Goal: Transaction & Acquisition: Purchase product/service

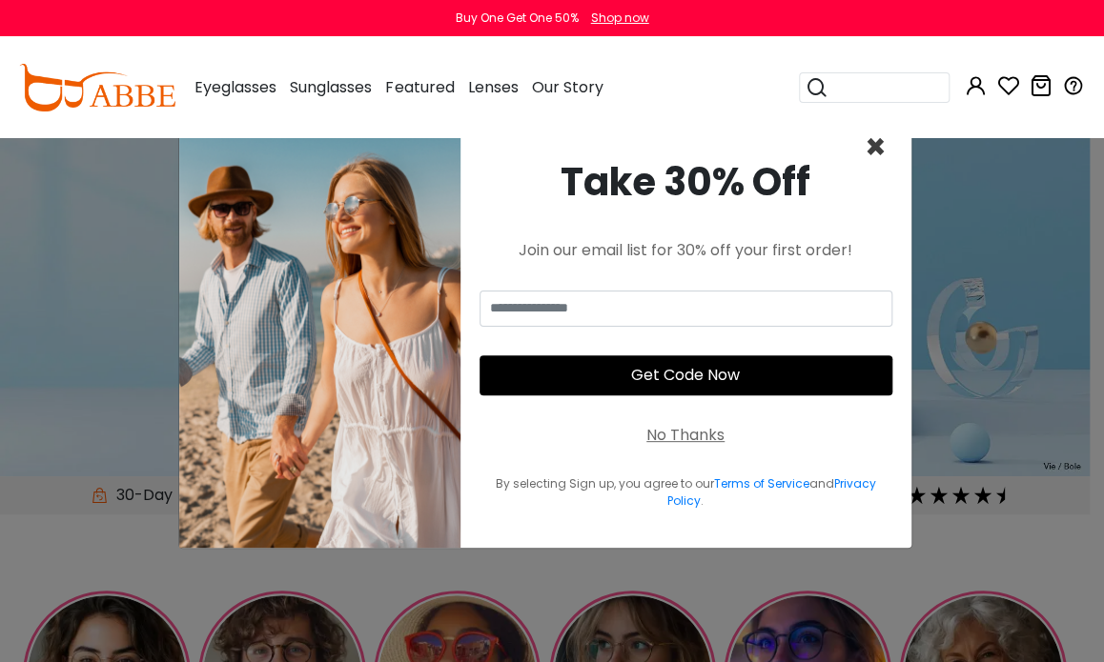
click at [882, 148] on span "×" at bounding box center [875, 147] width 22 height 49
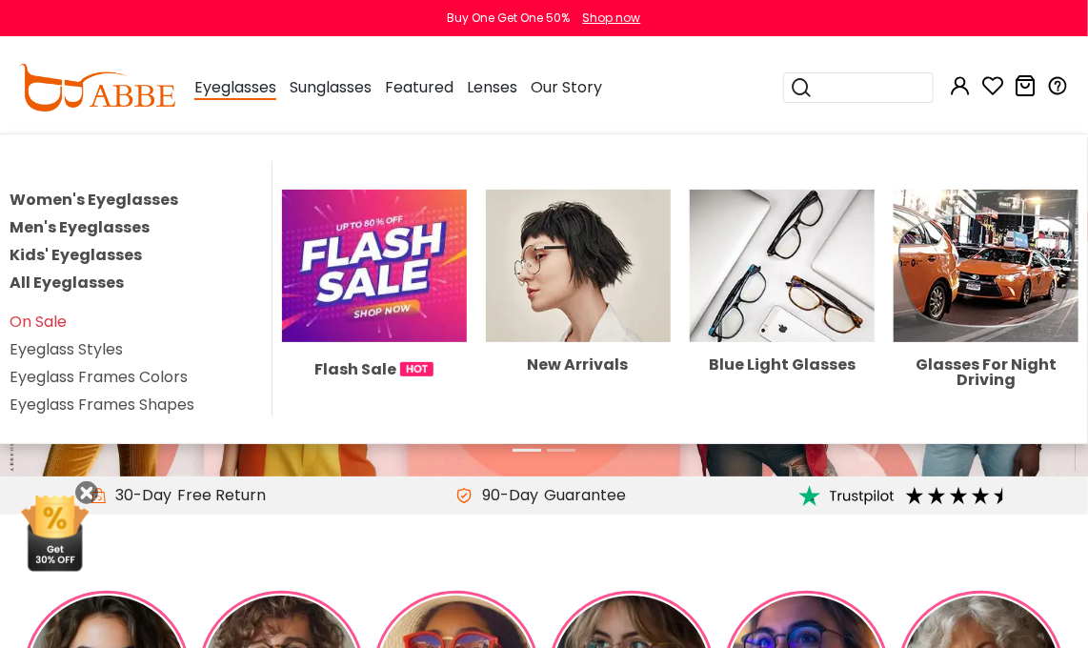
click at [248, 98] on span "Eyeglasses" at bounding box center [235, 88] width 82 height 24
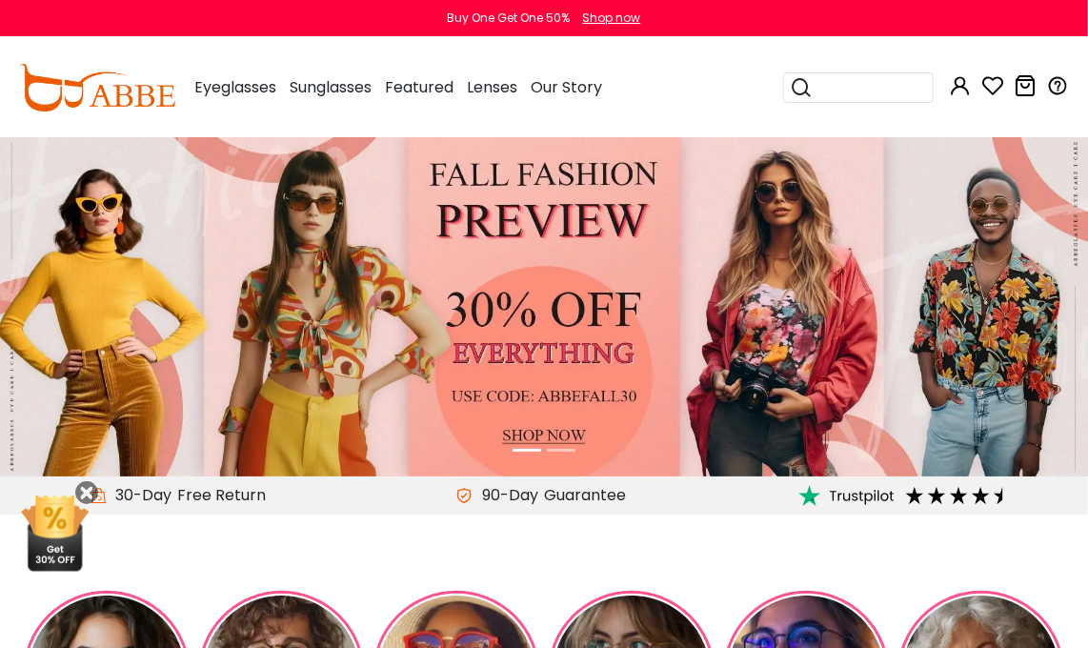
scroll to position [286, 0]
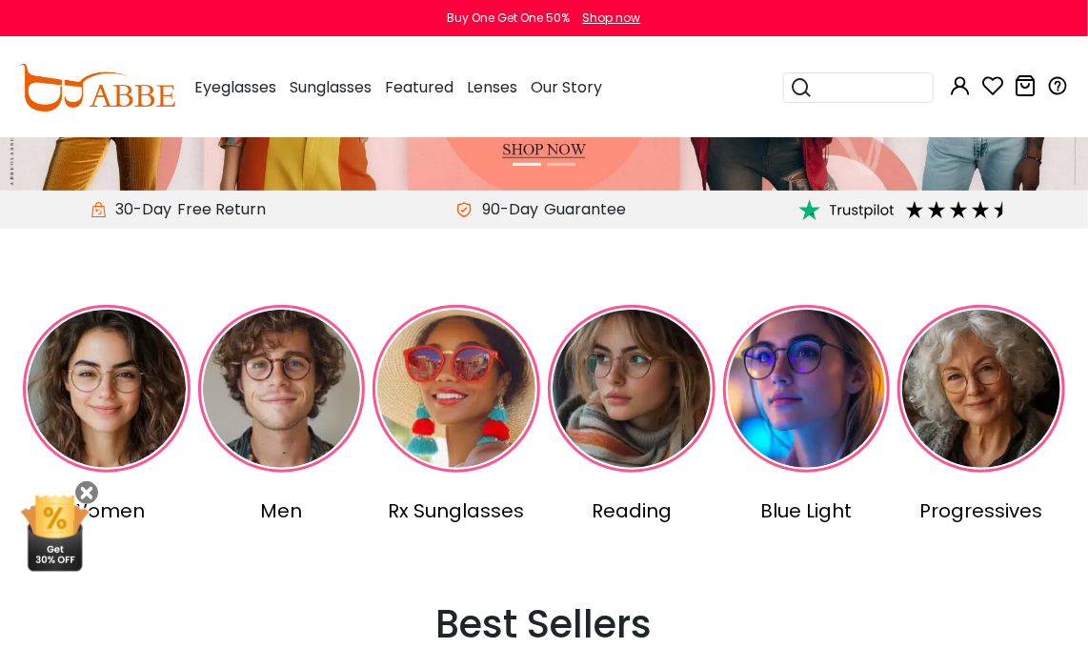
click at [457, 383] on img at bounding box center [457, 389] width 168 height 168
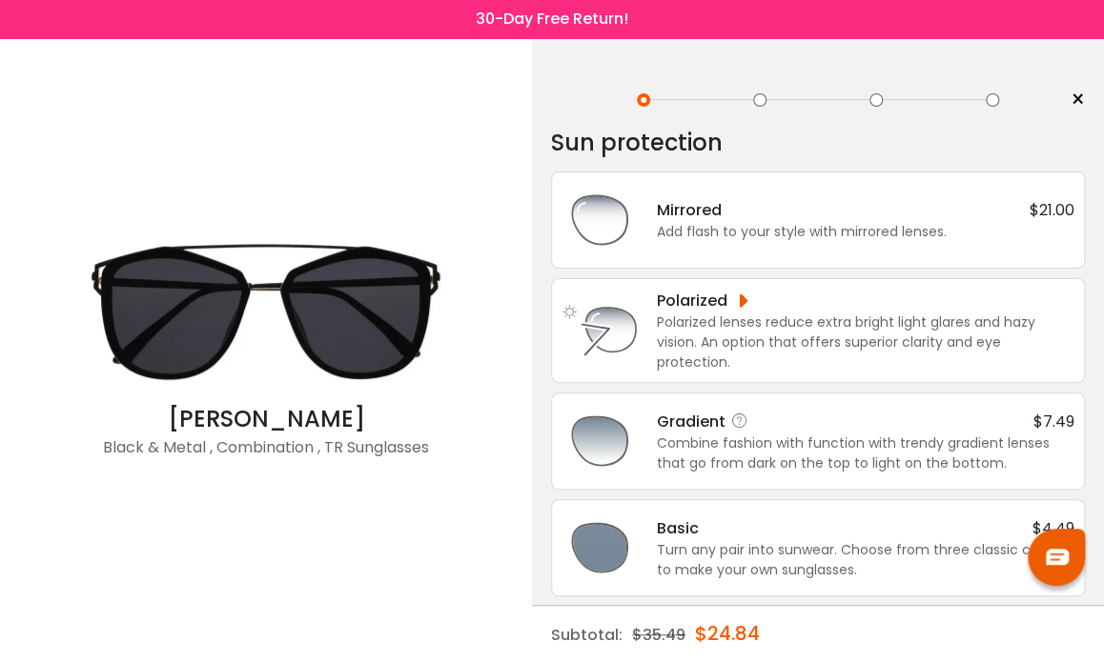
scroll to position [1, 0]
click at [795, 528] on div "Basic $4.49" at bounding box center [865, 528] width 417 height 24
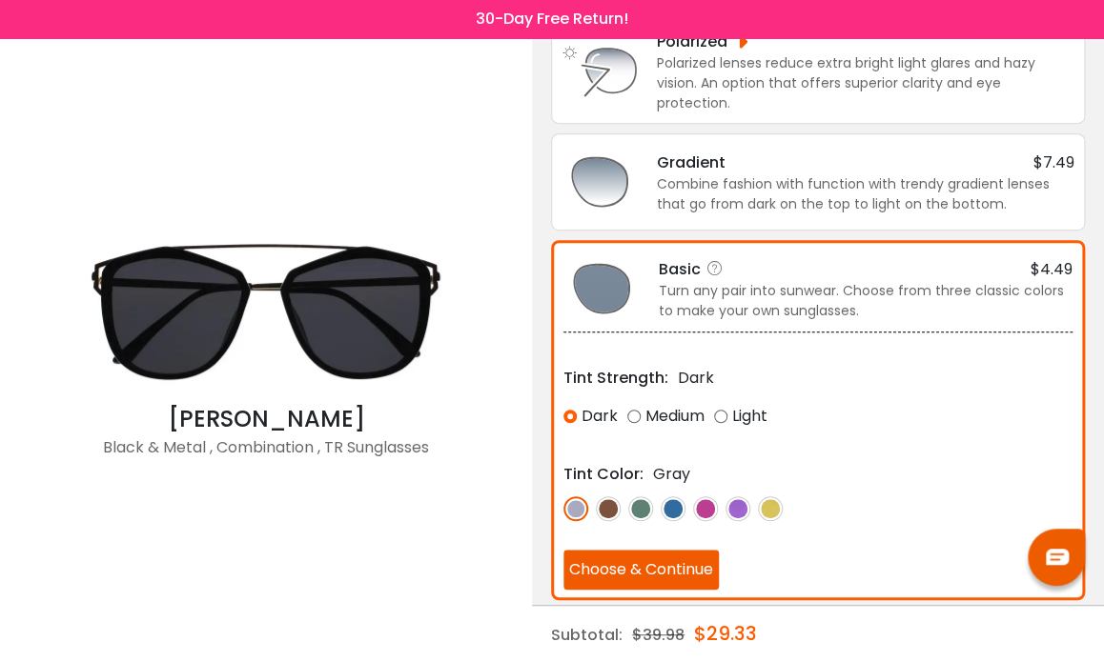
scroll to position [260, 0]
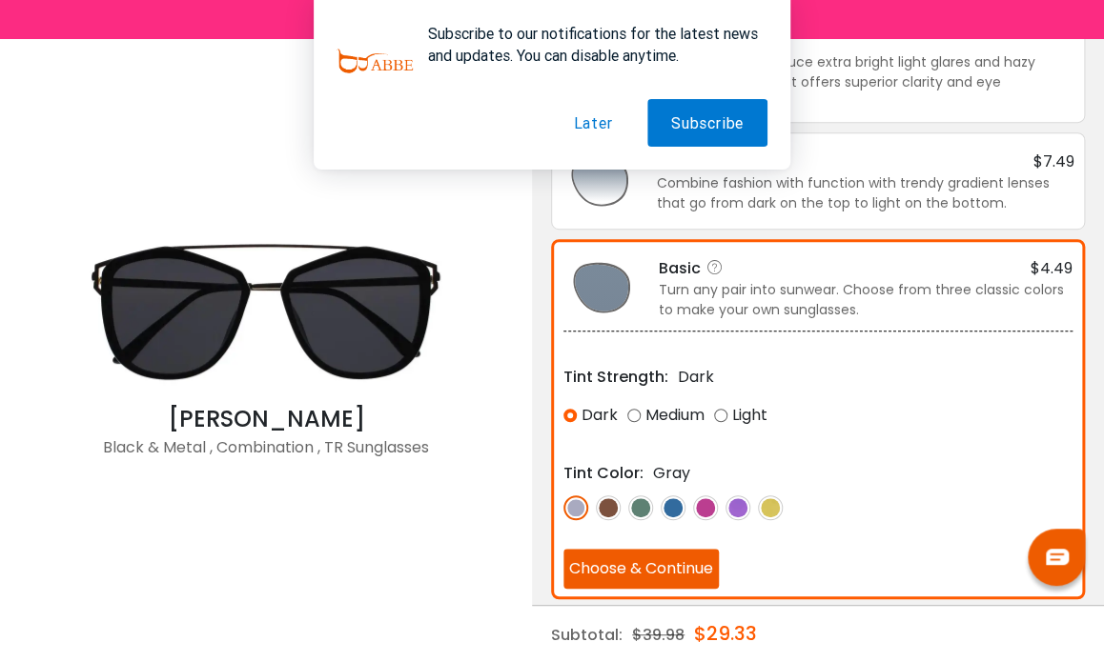
click at [632, 549] on button "Choose & Continue" at bounding box center [640, 569] width 155 height 40
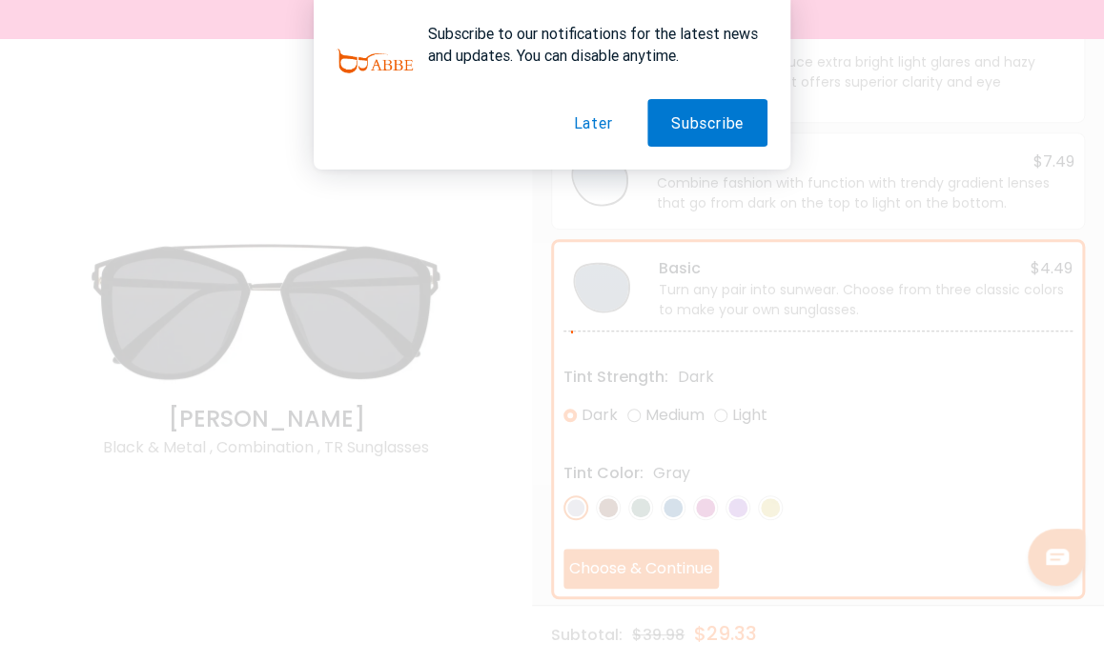
click at [600, 126] on button "Later" at bounding box center [592, 123] width 87 height 48
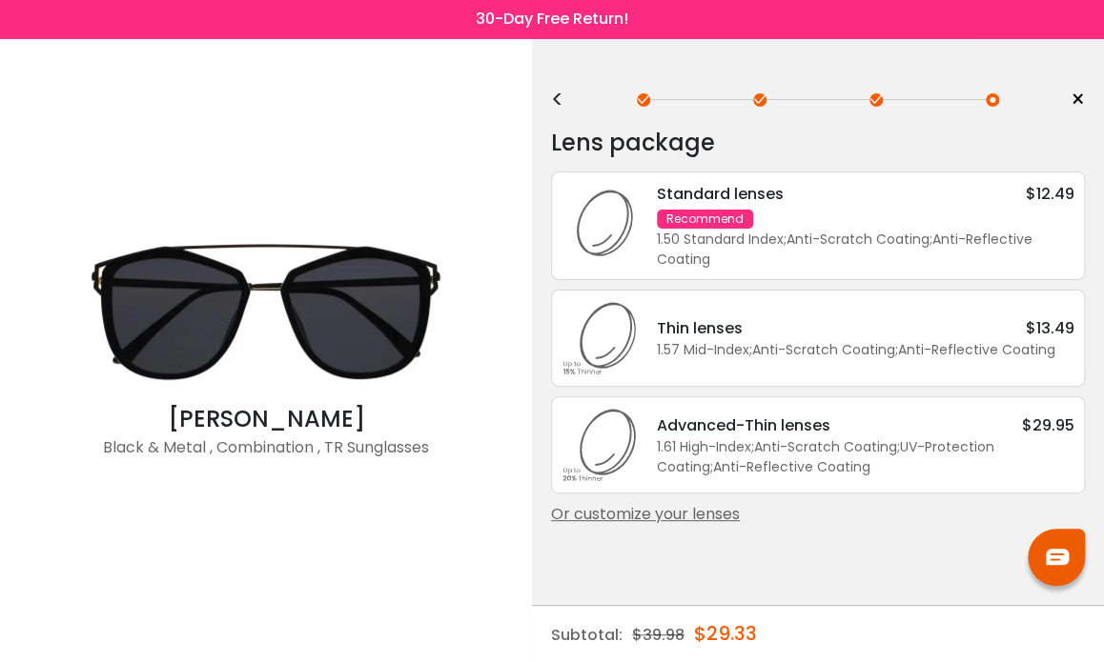
scroll to position [0, 0]
click at [766, 444] on div "1.61 High-Index ; Anti-Scratch Coating ; UV-Protection Coating ; Anti-Reflectiv…" at bounding box center [865, 457] width 417 height 40
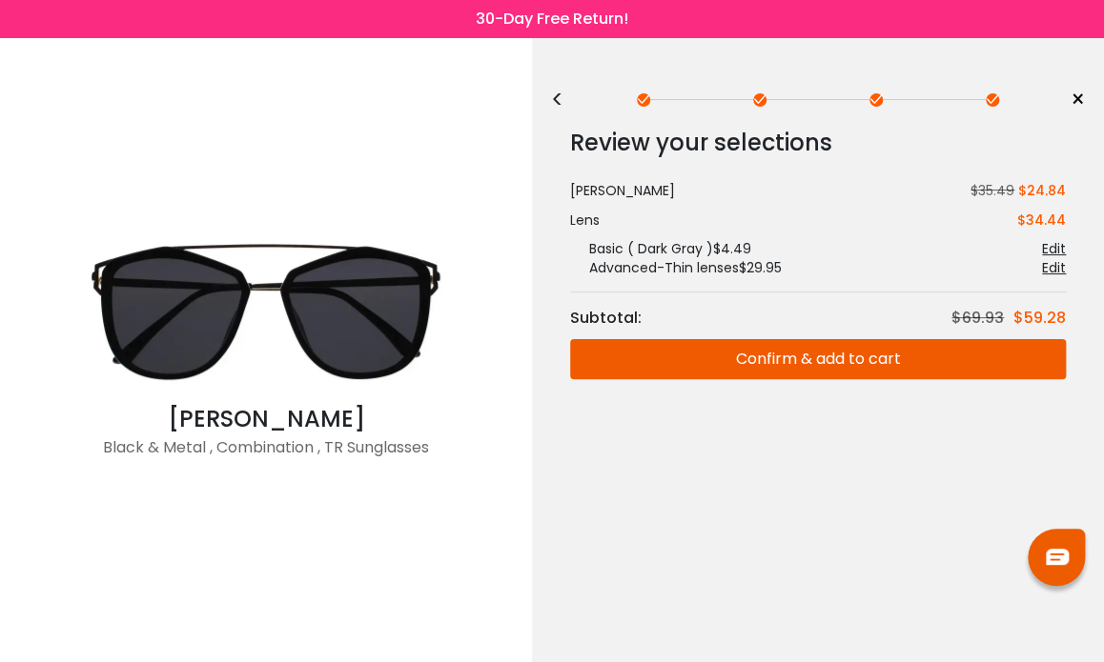
click at [829, 355] on button "Confirm & add to cart" at bounding box center [818, 359] width 496 height 40
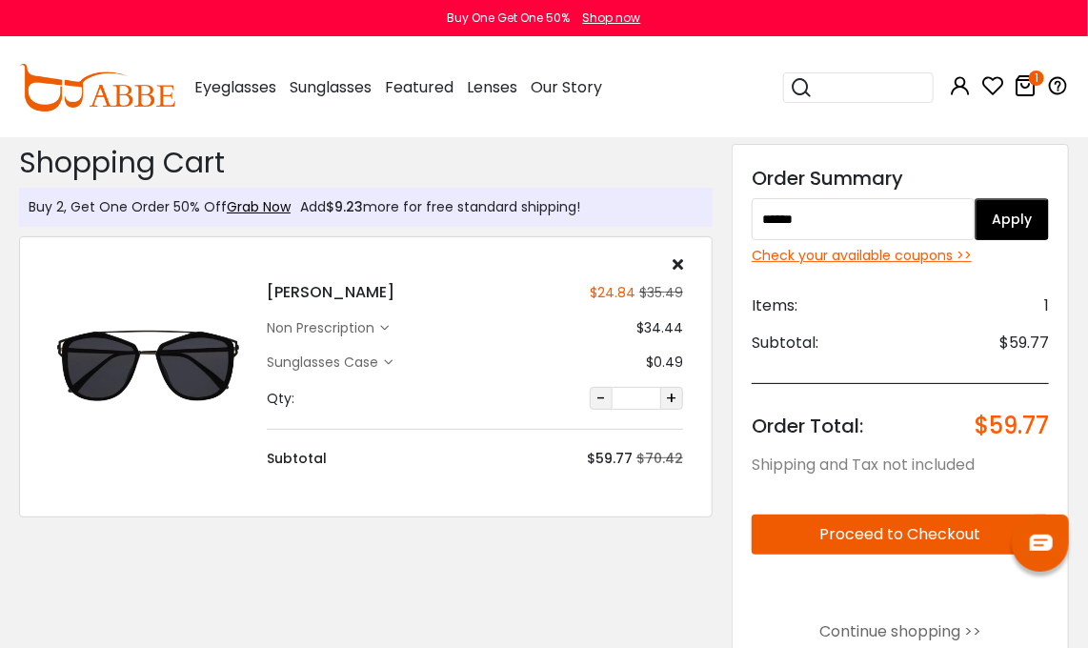
click at [999, 220] on button "Apply" at bounding box center [1012, 219] width 74 height 42
